Goal: Task Accomplishment & Management: Use online tool/utility

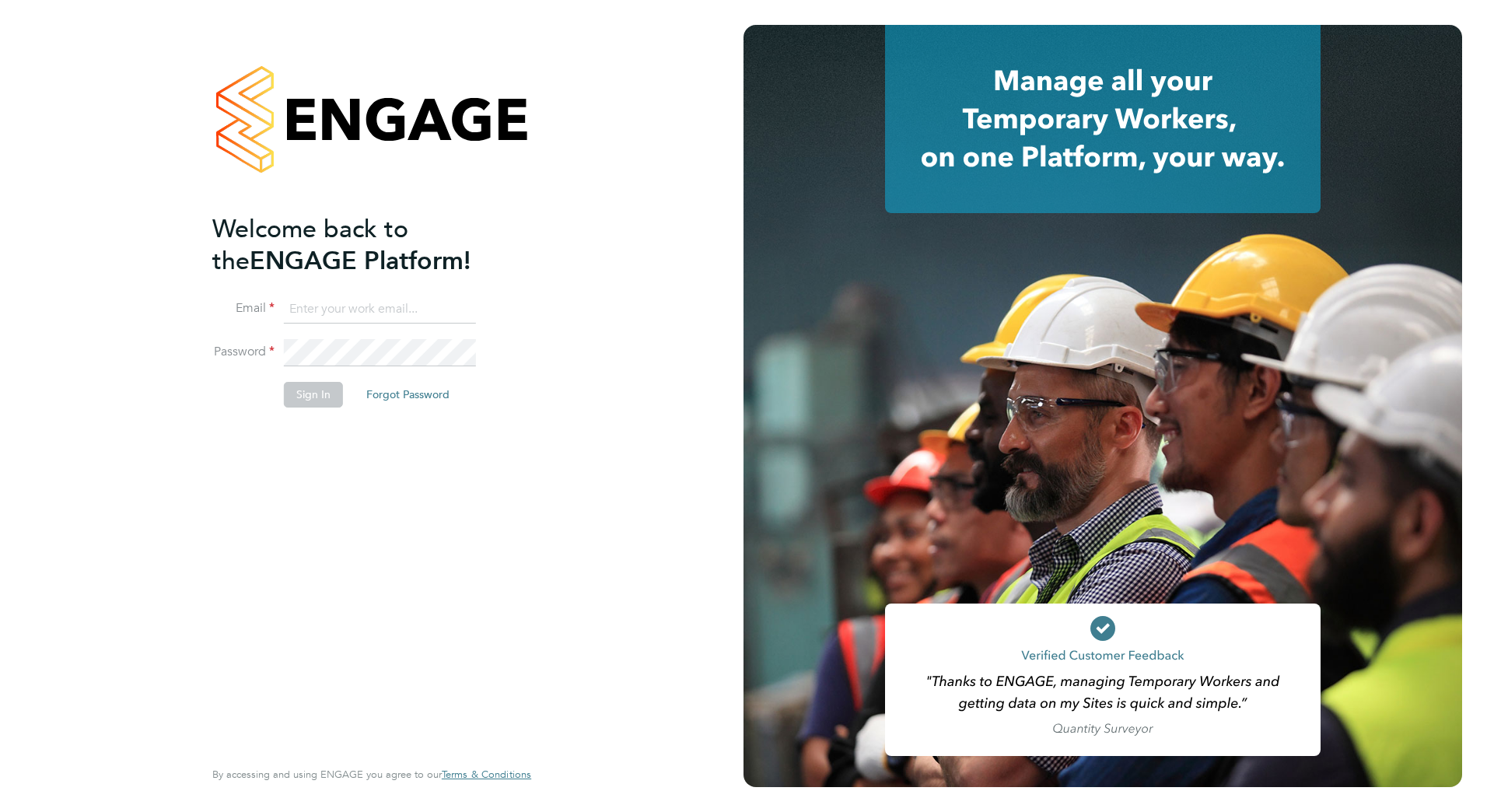
type input "[PERSON_NAME][DOMAIN_NAME][EMAIL_ADDRESS][DOMAIN_NAME]"
click at [308, 389] on button "Sign In" at bounding box center [313, 394] width 59 height 25
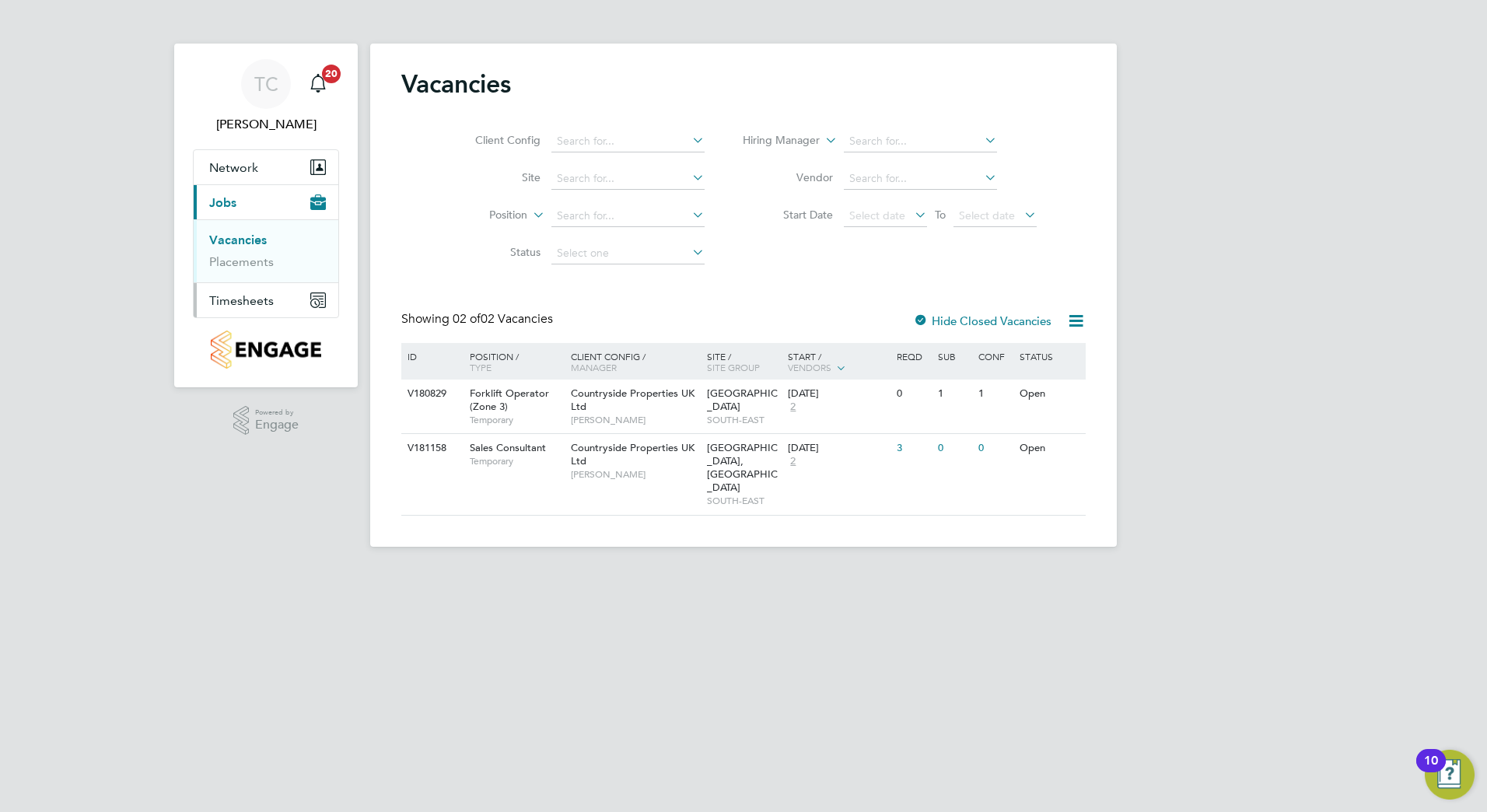
click at [278, 304] on button "Timesheets" at bounding box center [266, 300] width 145 height 35
drag, startPoint x: 248, startPoint y: 277, endPoint x: 301, endPoint y: 273, distance: 53.2
click at [248, 275] on link "Timesheets" at bounding box center [242, 275] width 65 height 15
